Goal: Task Accomplishment & Management: Use online tool/utility

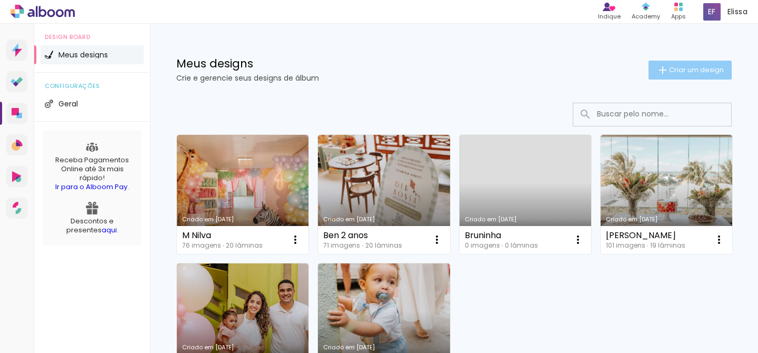
click at [669, 68] on span "Criar um design" at bounding box center [696, 69] width 55 height 7
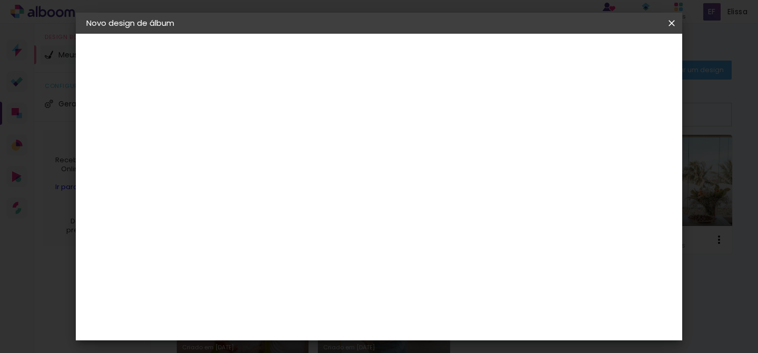
click at [259, 151] on div at bounding box center [259, 150] width 0 height 1
type input "Teo"
type paper-input "Teo"
click at [367, 63] on paper-button "Avançar" at bounding box center [341, 56] width 52 height 18
click at [319, 201] on input at bounding box center [285, 200] width 106 height 13
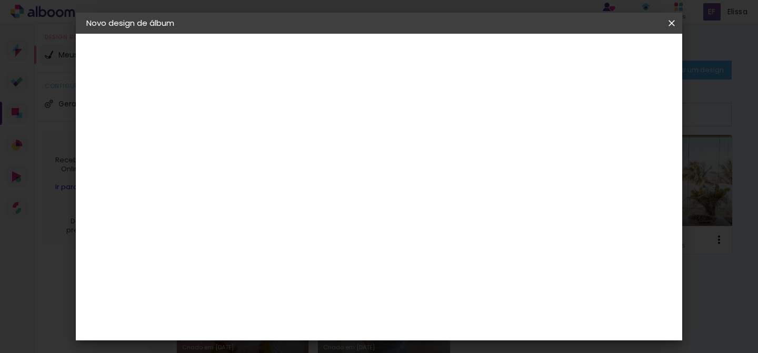
type input "matia"
type paper-input "matia"
click at [317, 239] on div "Matias Encadernações" at bounding box center [284, 240] width 65 height 17
click at [428, 61] on paper-button "Avançar" at bounding box center [402, 56] width 52 height 18
click at [300, 175] on input "text" at bounding box center [279, 183] width 41 height 16
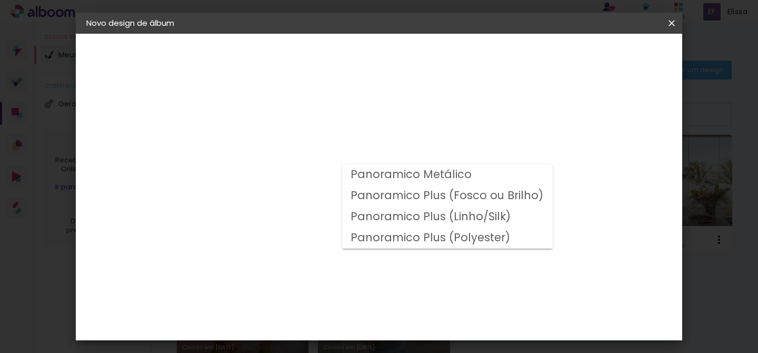
click at [0, 0] on slot "Panoramico Plus (Fosco ou Brilho)" at bounding box center [0, 0] width 0 height 0
type input "Panoramico Plus (Fosco ou Brilho)"
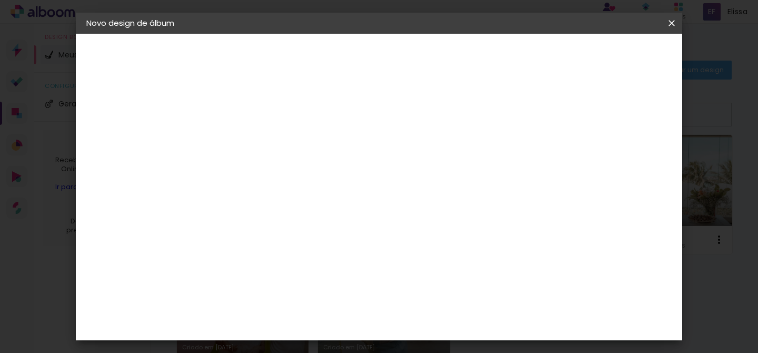
scroll to position [371, 0]
click at [430, 61] on paper-button "Avançar" at bounding box center [405, 56] width 52 height 18
click at [484, 57] on span "Iniciar design" at bounding box center [464, 59] width 37 height 15
